Goal: Information Seeking & Learning: Learn about a topic

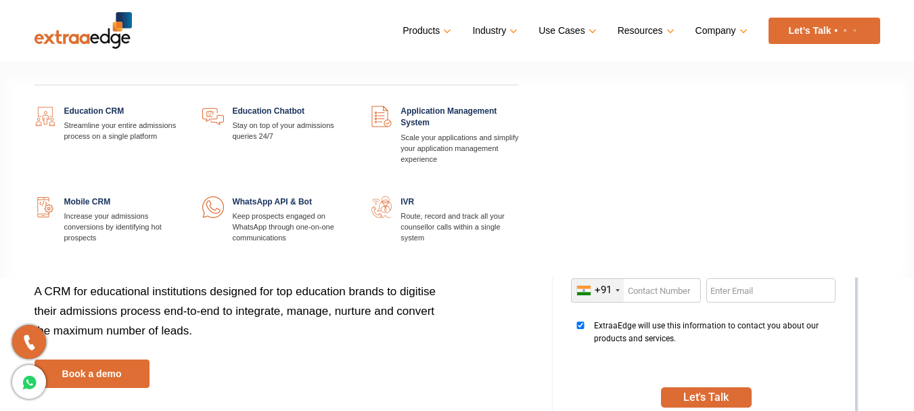
click at [426, 34] on link "Products" at bounding box center [426, 31] width 46 height 20
click at [182, 106] on link at bounding box center [182, 106] width 0 height 0
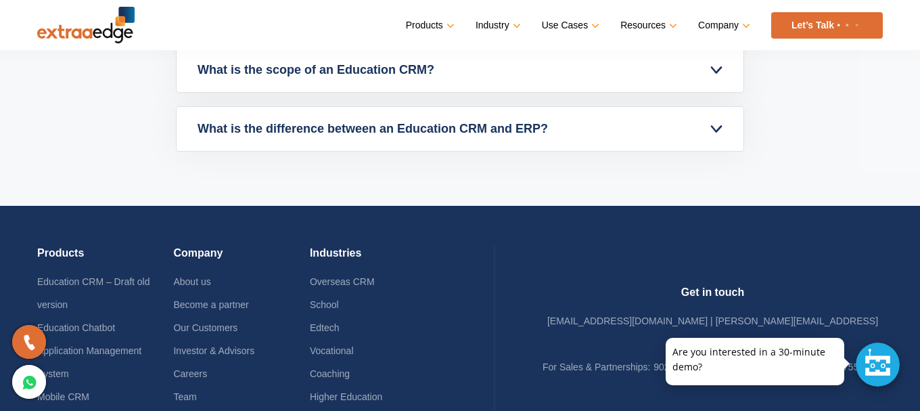
scroll to position [6359, 0]
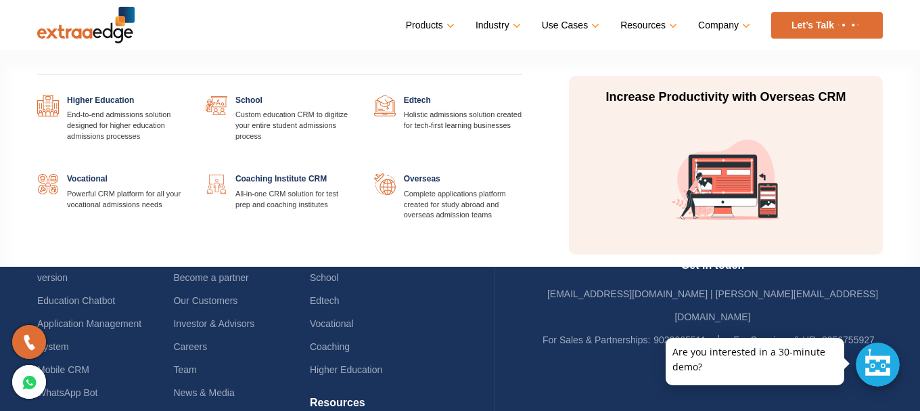
click at [354, 173] on link at bounding box center [354, 173] width 0 height 0
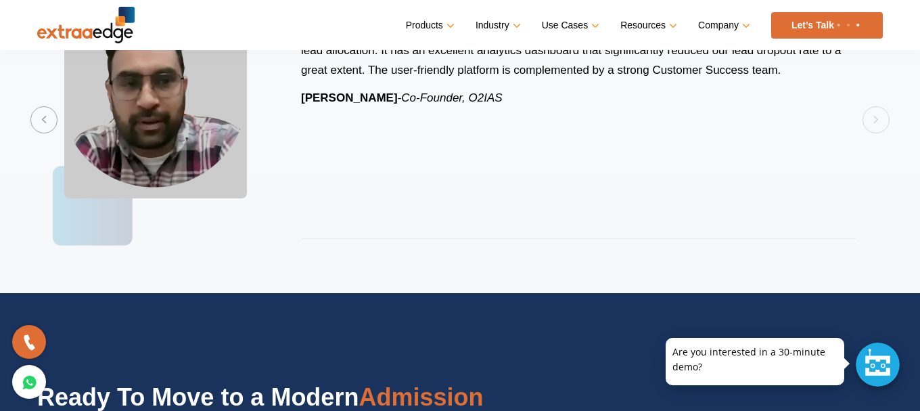
scroll to position [3112, 0]
